Goal: Transaction & Acquisition: Book appointment/travel/reservation

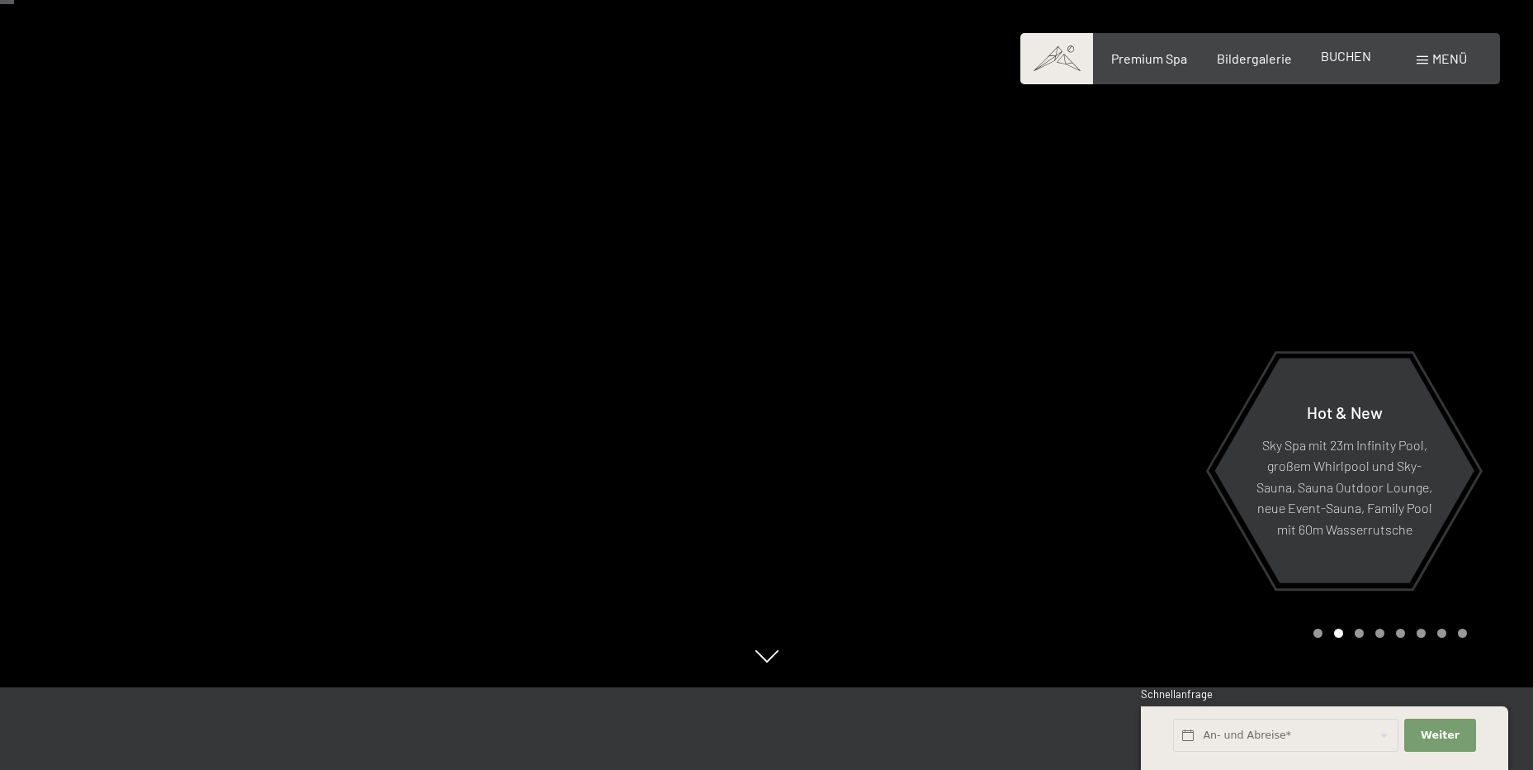
click at [1345, 62] on span "BUCHEN" at bounding box center [1346, 56] width 50 height 16
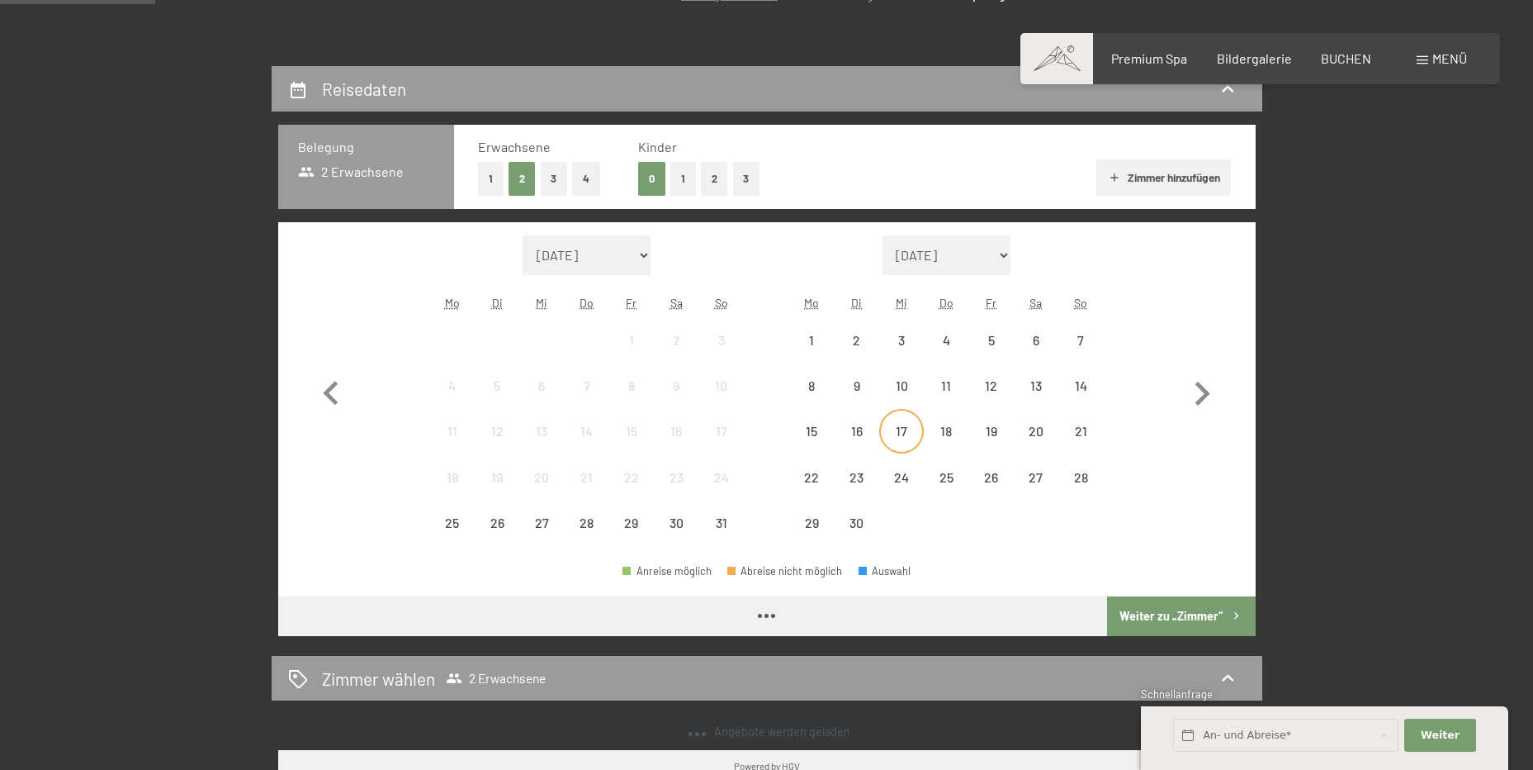
scroll to position [330, 0]
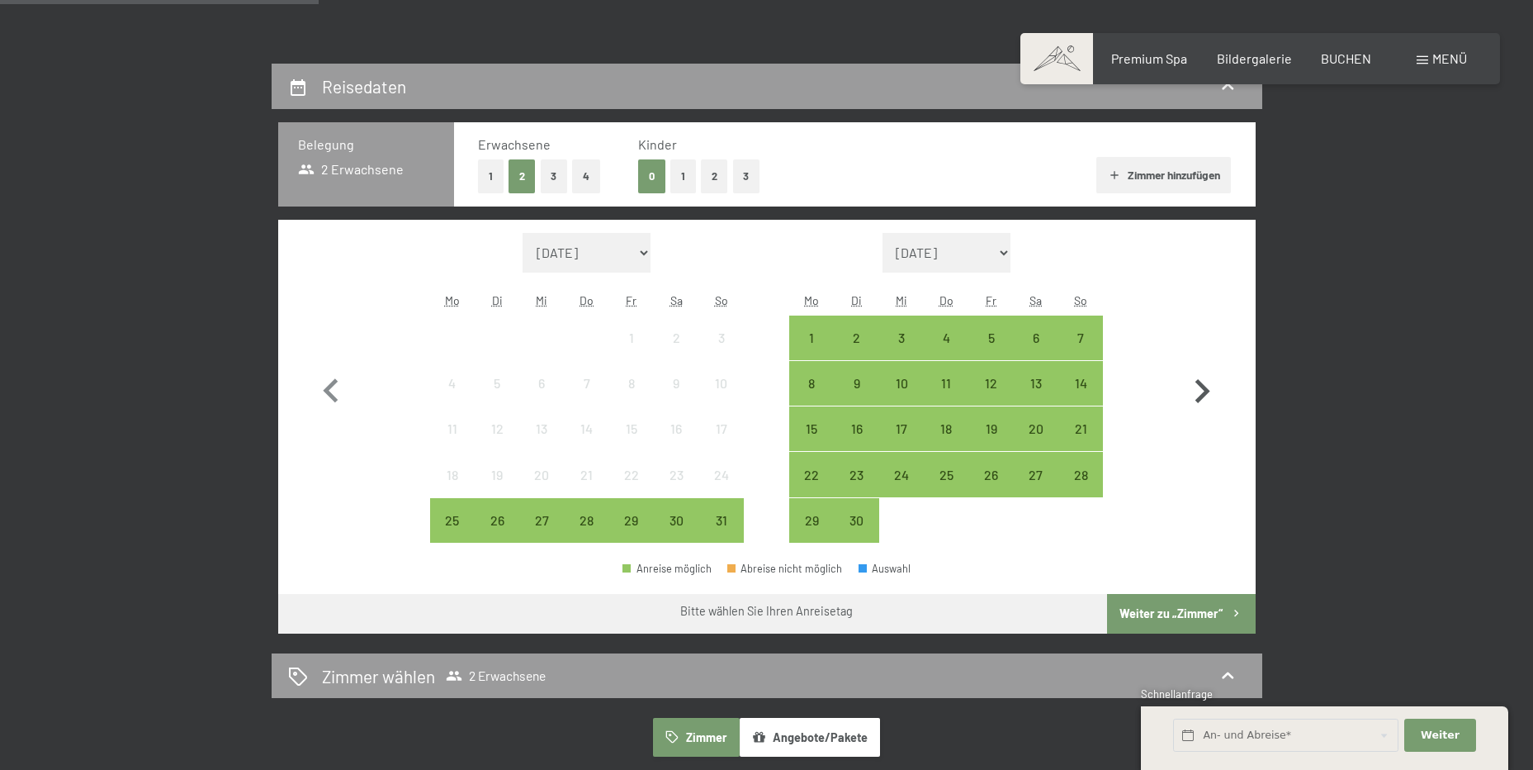
click at [1203, 391] on icon "button" at bounding box center [1202, 391] width 48 height 48
select select "[DATE]"
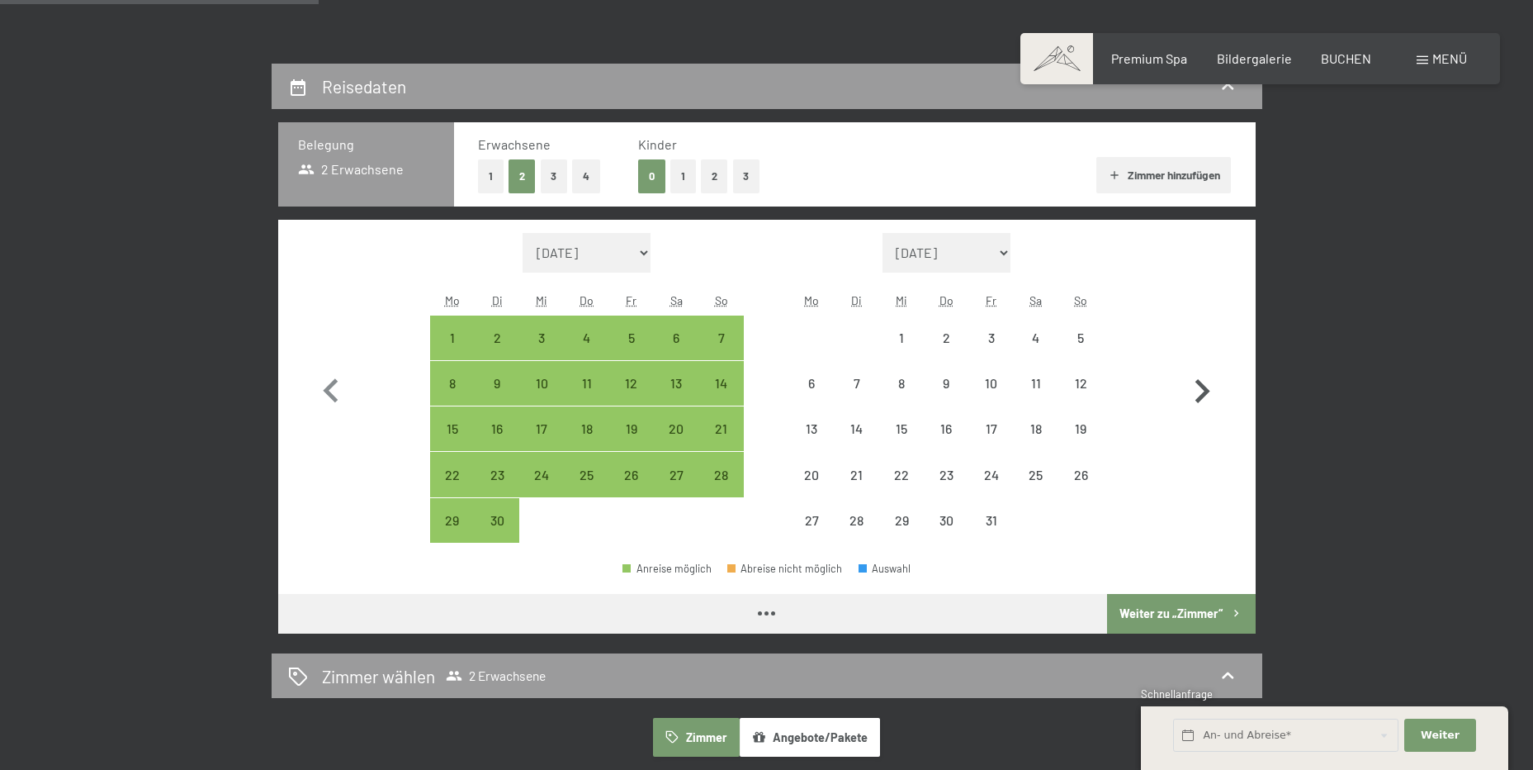
click at [1203, 391] on icon "button" at bounding box center [1202, 391] width 48 height 48
click at [1204, 391] on icon "button" at bounding box center [1202, 391] width 48 height 48
select select "[DATE]"
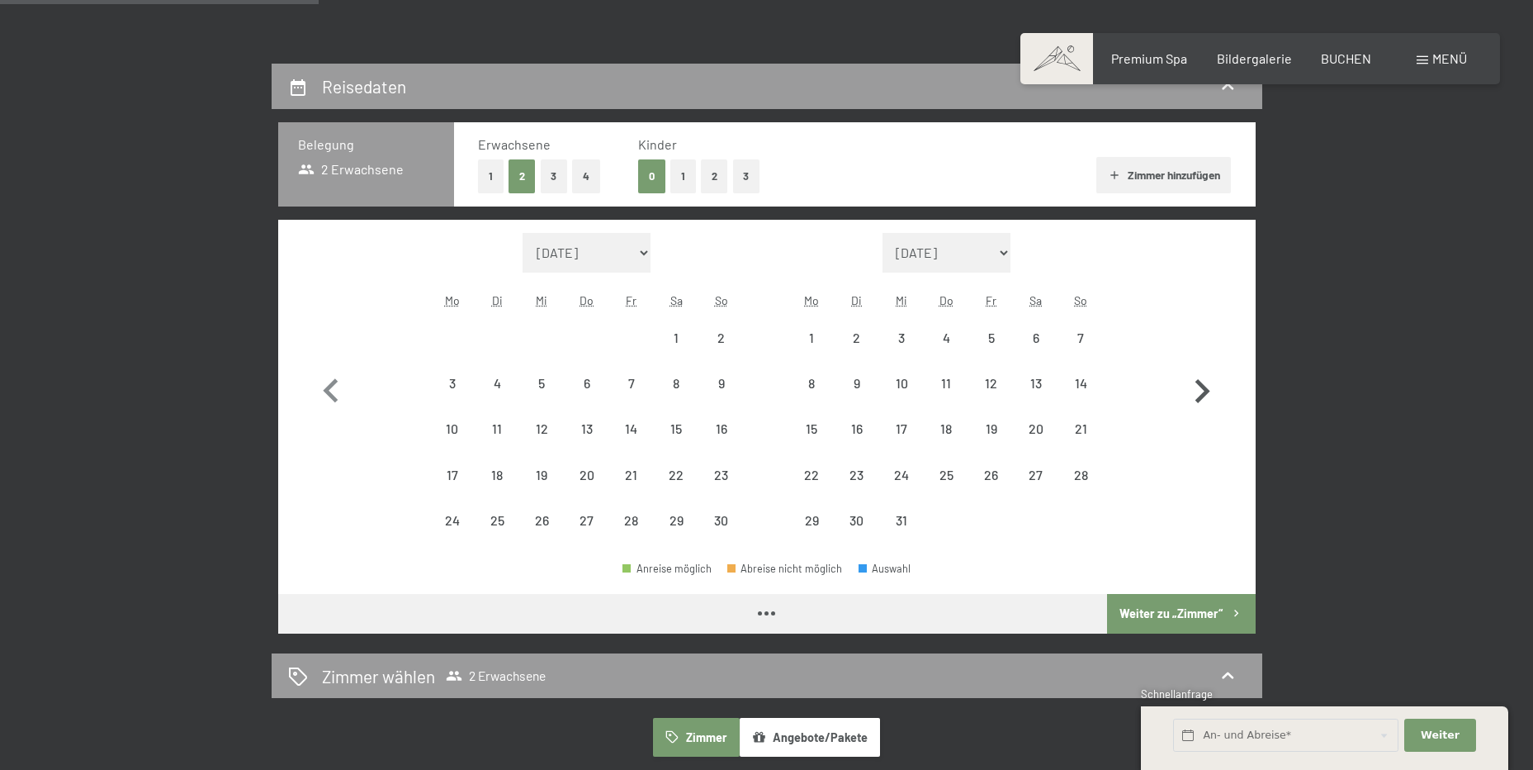
click at [1204, 391] on icon "button" at bounding box center [1202, 391] width 48 height 48
select select "[DATE]"
click at [1204, 391] on icon "button" at bounding box center [1202, 391] width 48 height 48
select select "[DATE]"
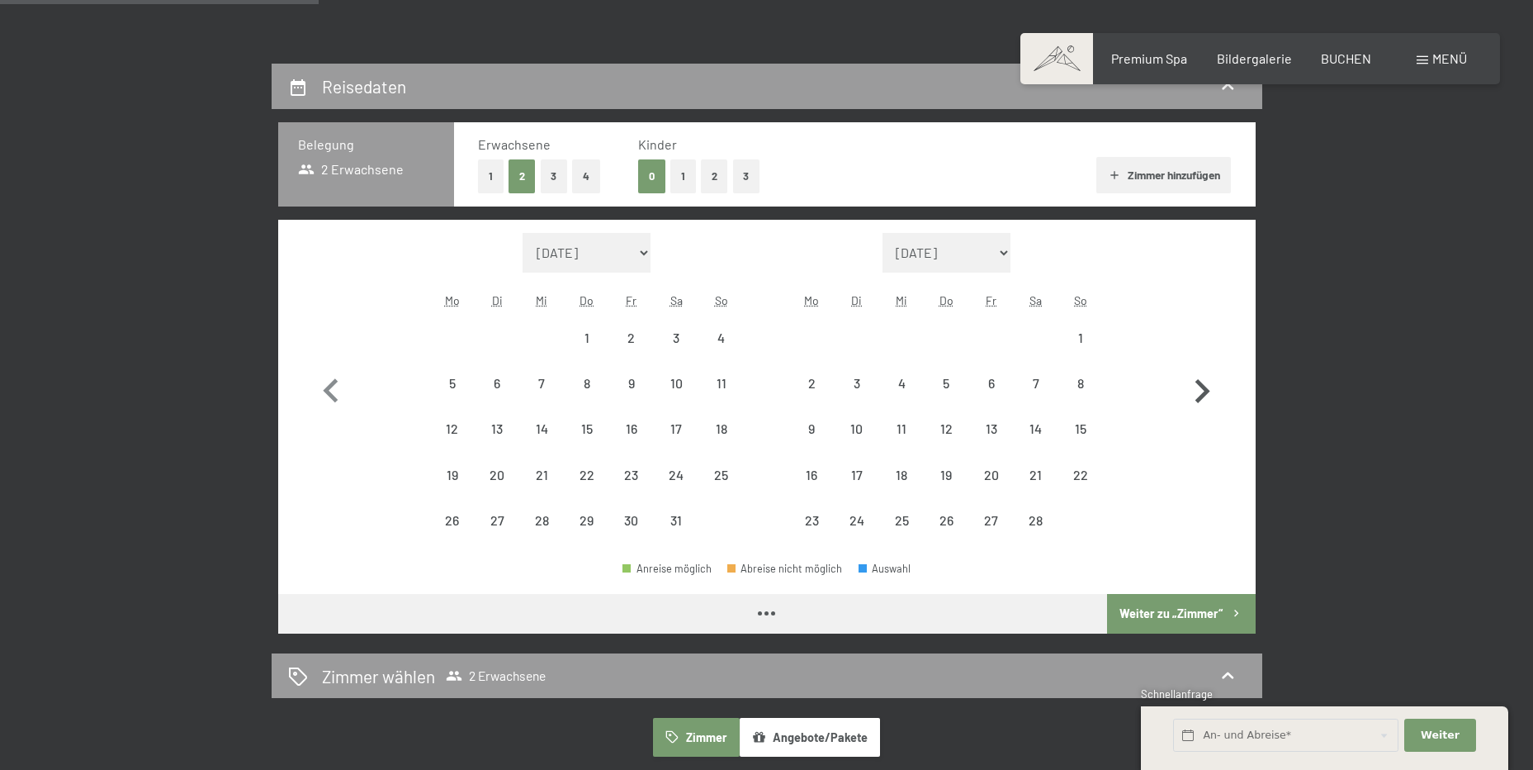
select select "[DATE]"
click at [1205, 391] on icon "button" at bounding box center [1202, 391] width 48 height 48
select select "[DATE]"
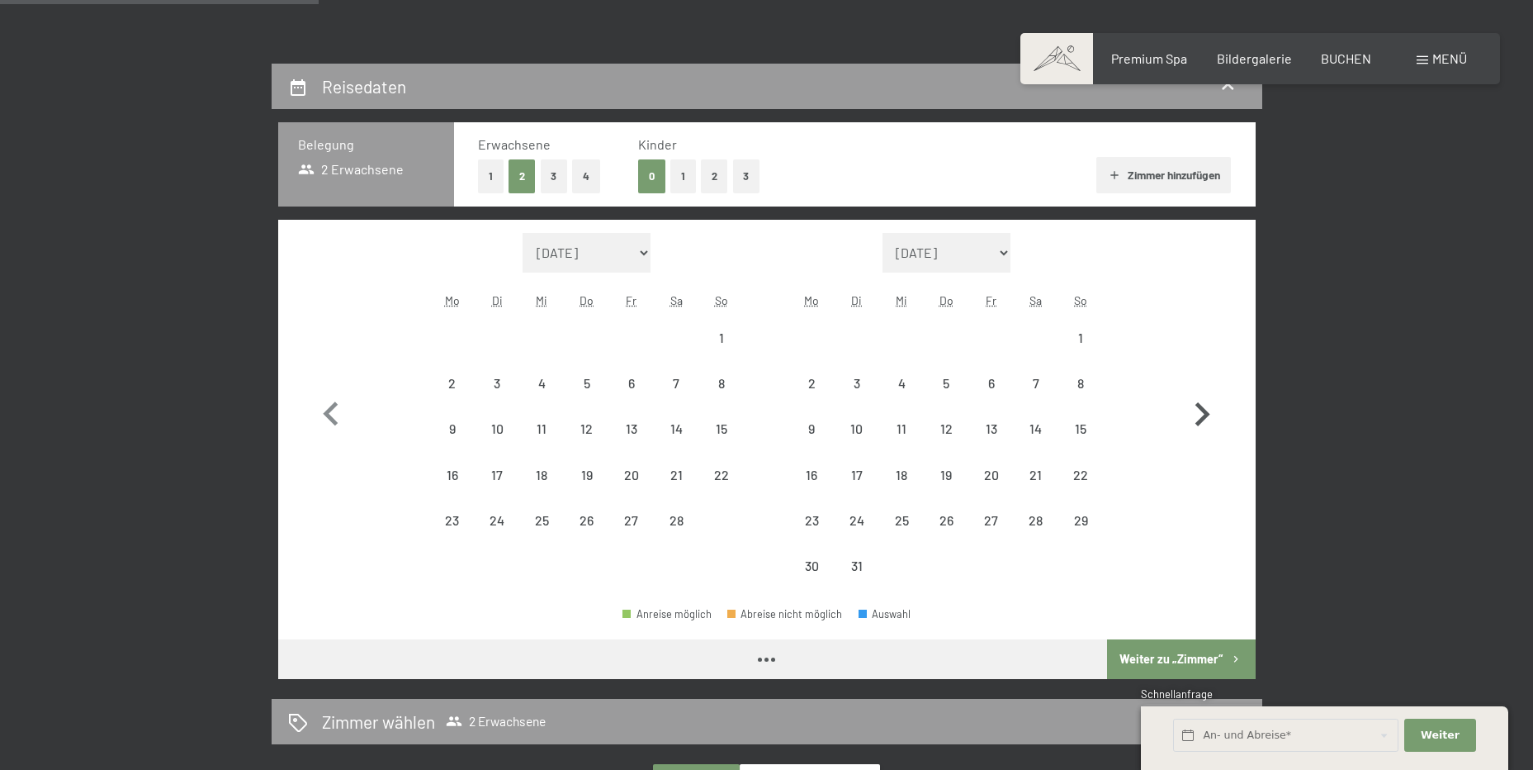
select select "[DATE]"
click at [1210, 391] on icon "button" at bounding box center [1202, 415] width 48 height 48
select select "[DATE]"
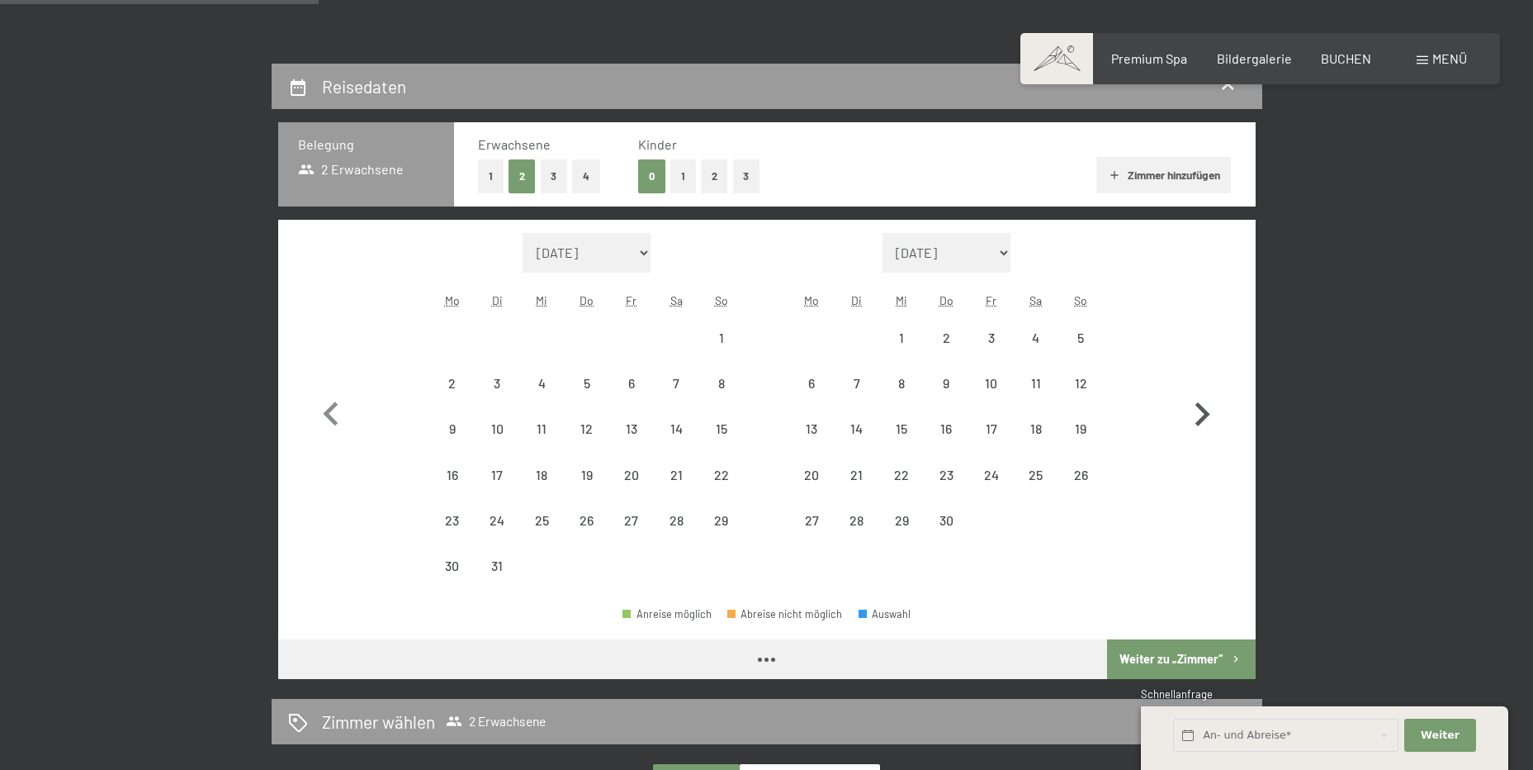
select select "[DATE]"
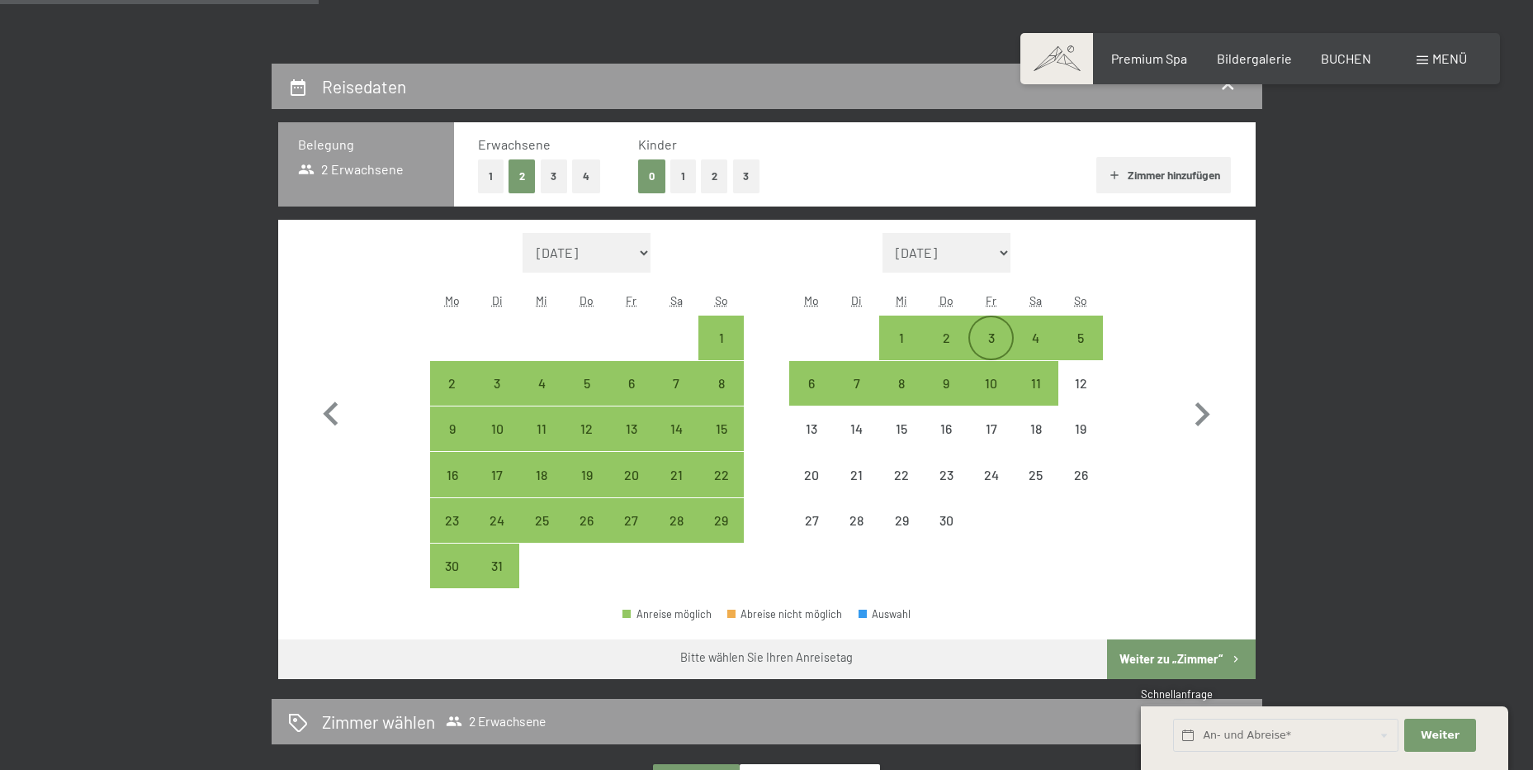
click at [991, 328] on div "3" at bounding box center [990, 337] width 41 height 41
select select "[DATE]"
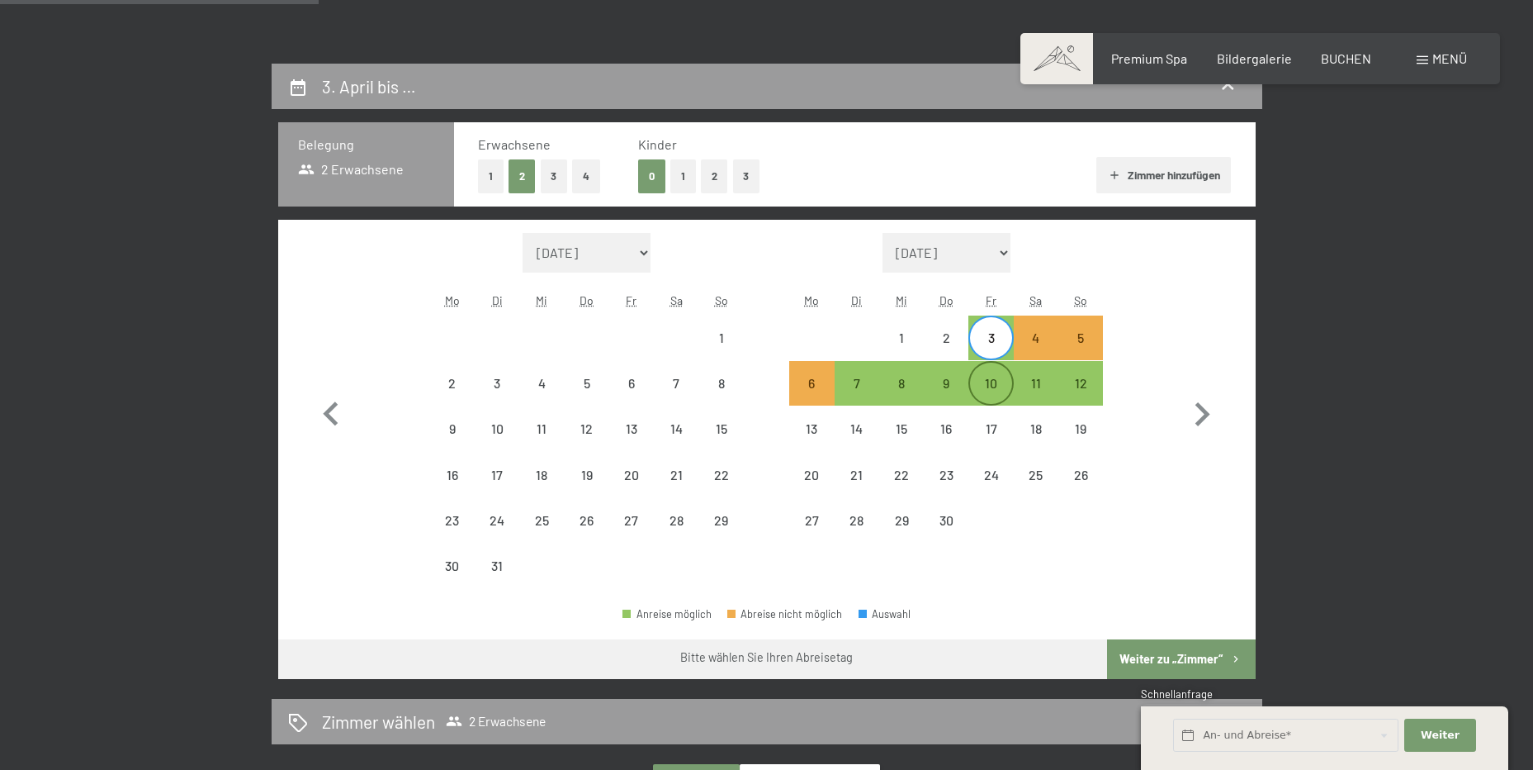
click at [995, 383] on div "10" at bounding box center [990, 396] width 41 height 41
select select "[DATE]"
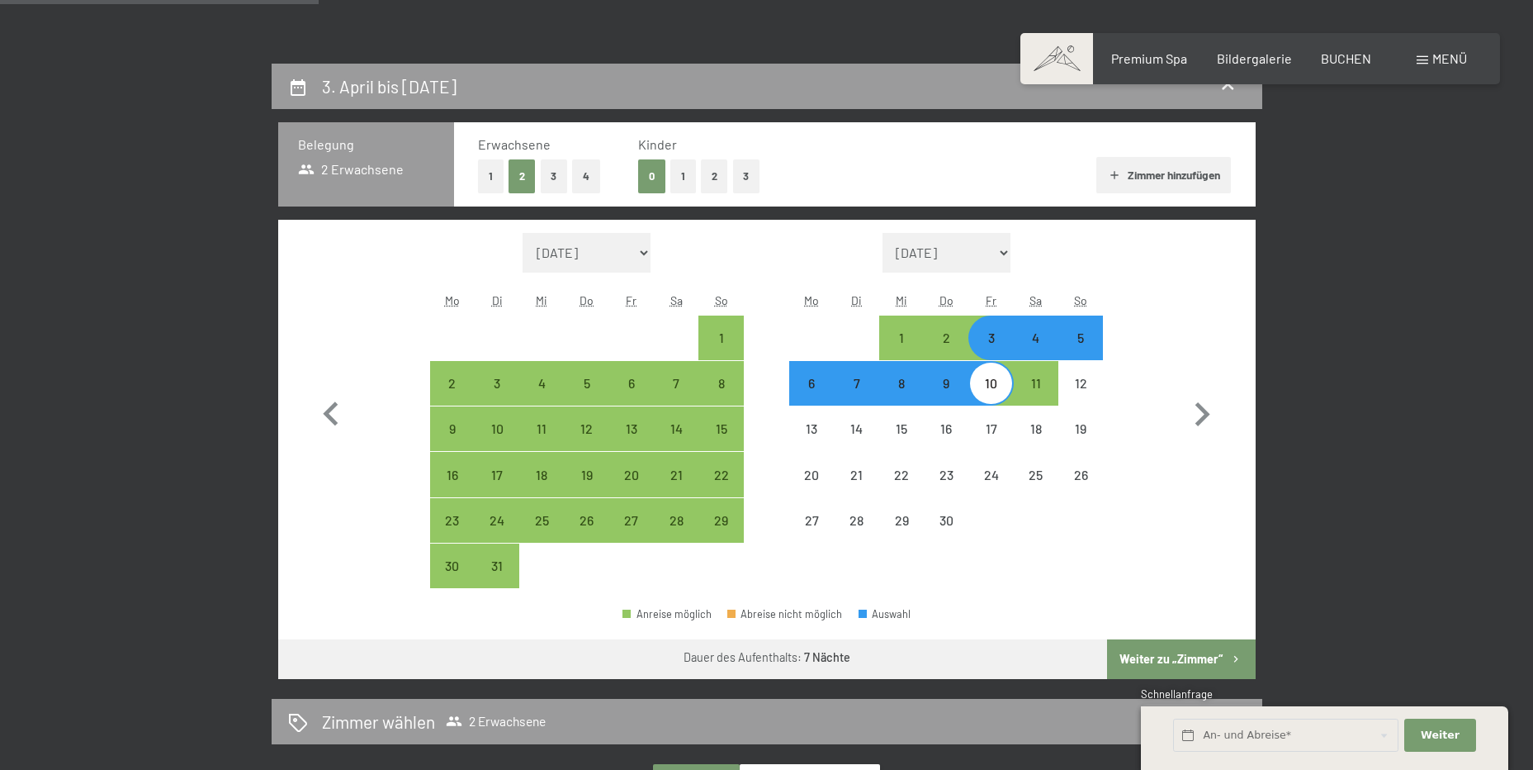
click at [1132, 658] on button "Weiter zu „Zimmer“" at bounding box center [1181, 659] width 148 height 40
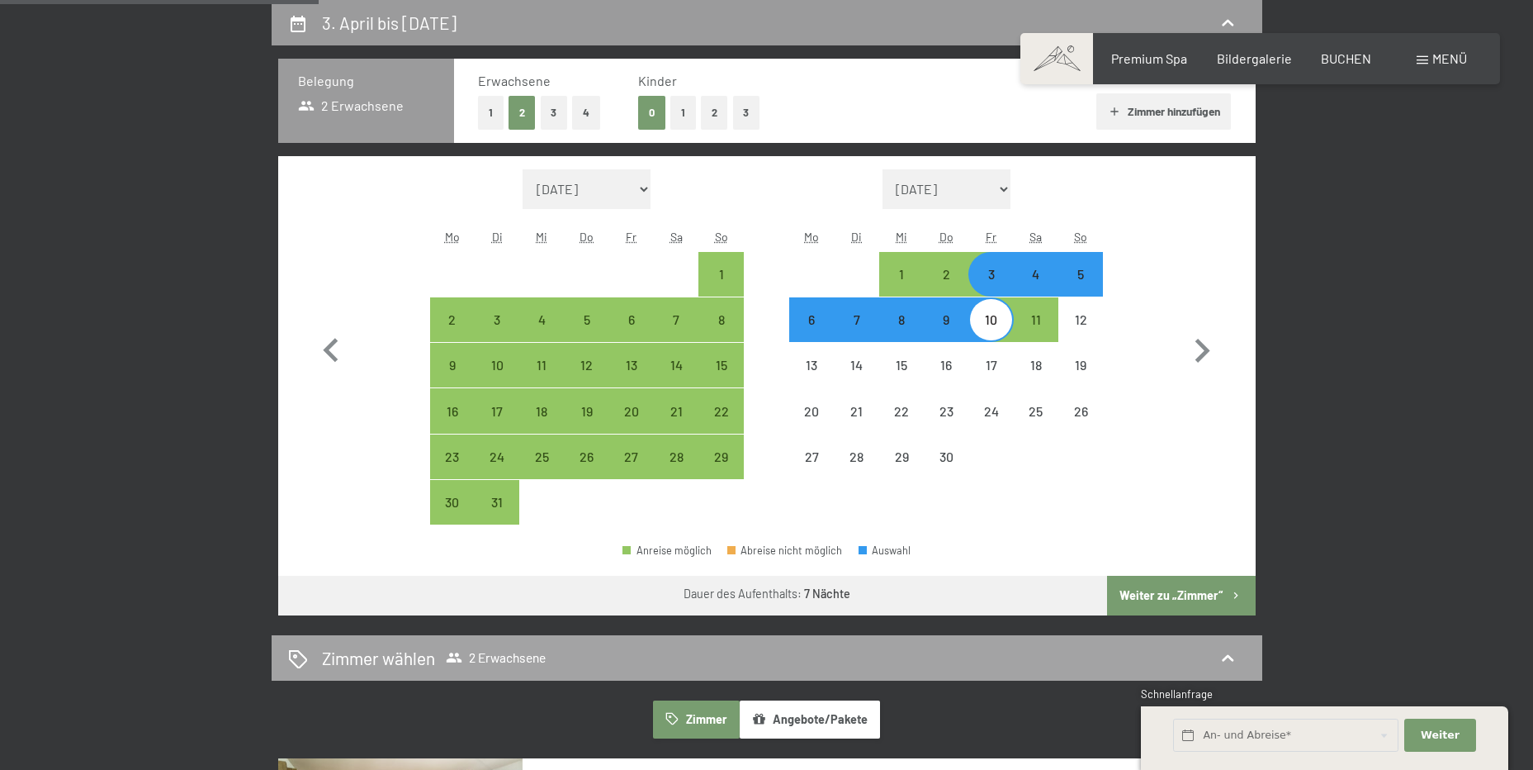
select select "[DATE]"
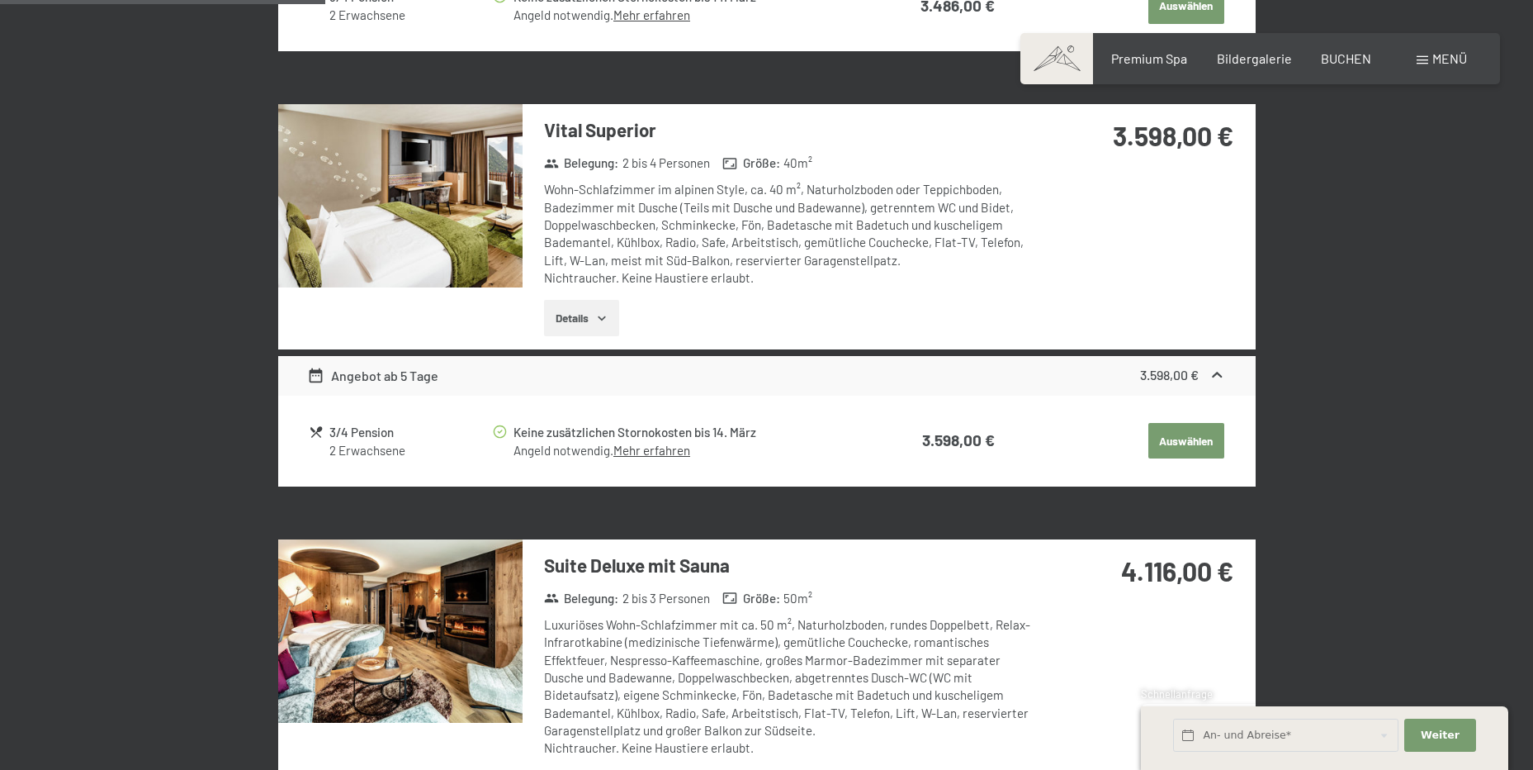
scroll to position [1054, 0]
